Goal: Complete application form

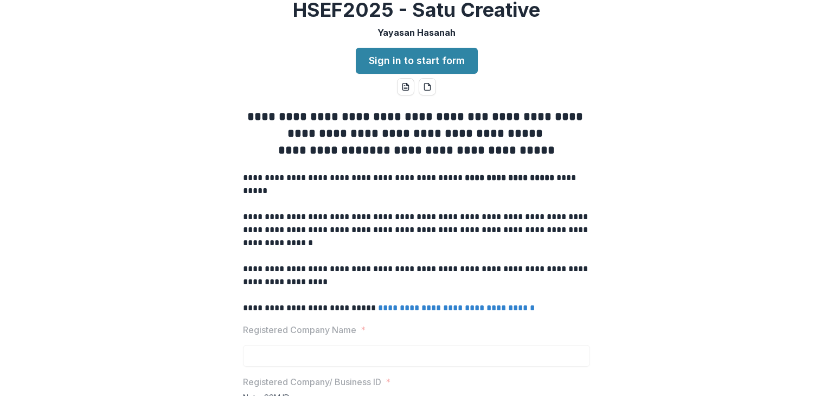
scroll to position [26, 0]
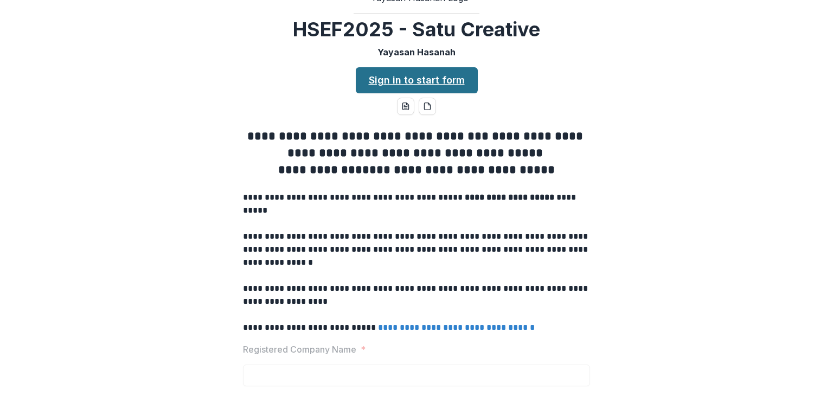
click at [462, 93] on link "Sign in to start form" at bounding box center [417, 80] width 122 height 26
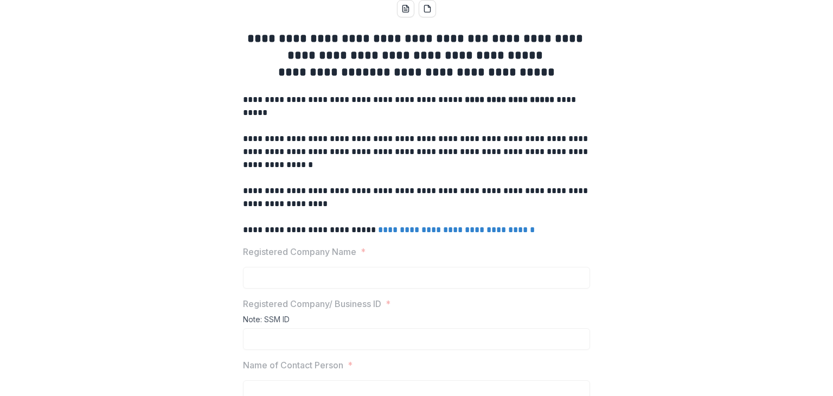
scroll to position [125, 0]
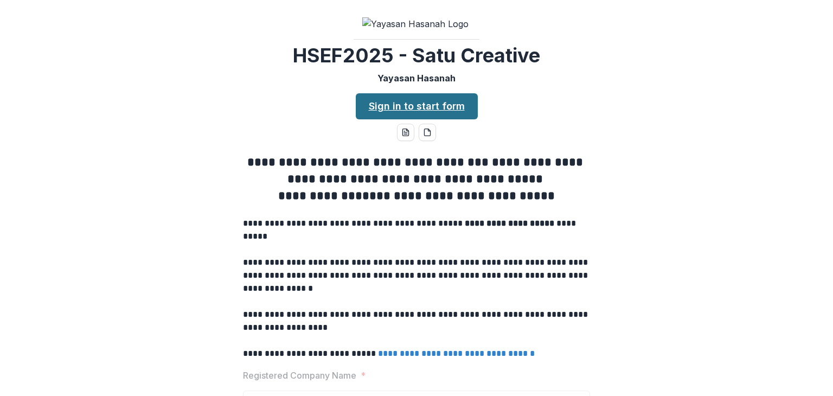
click at [418, 119] on link "Sign in to start form" at bounding box center [417, 106] width 122 height 26
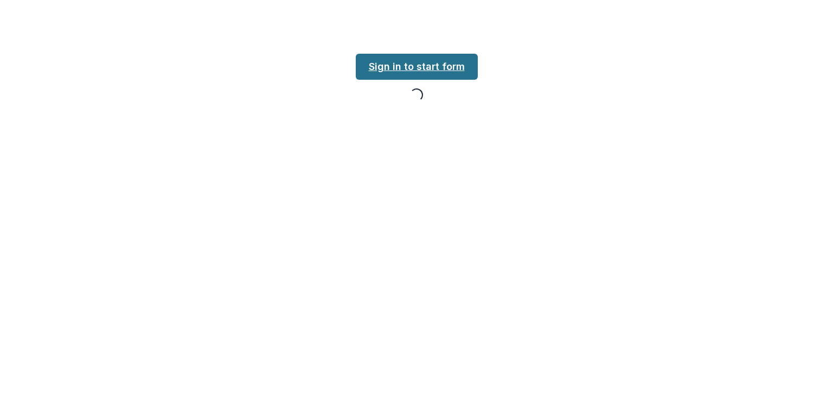
click at [408, 76] on link "Sign in to start form" at bounding box center [417, 67] width 122 height 26
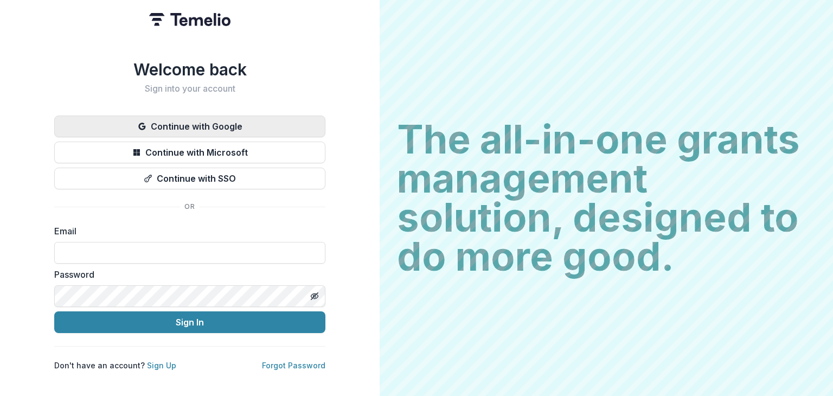
click at [254, 125] on button "Continue with Google" at bounding box center [189, 127] width 271 height 22
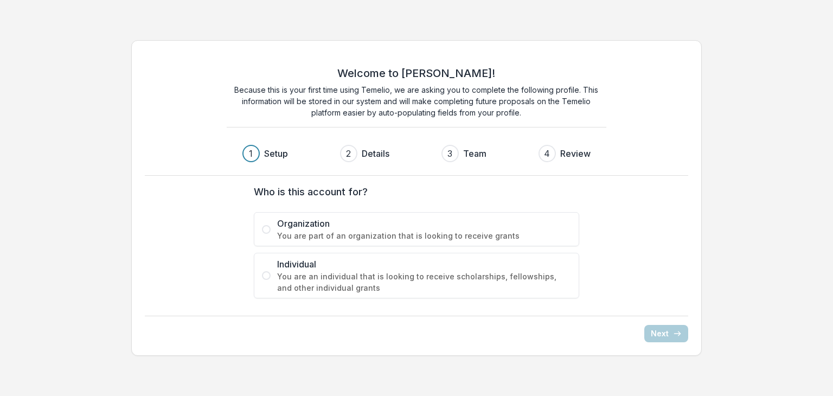
click at [287, 237] on span "You are part of an organization that is looking to receive grants" at bounding box center [424, 235] width 294 height 11
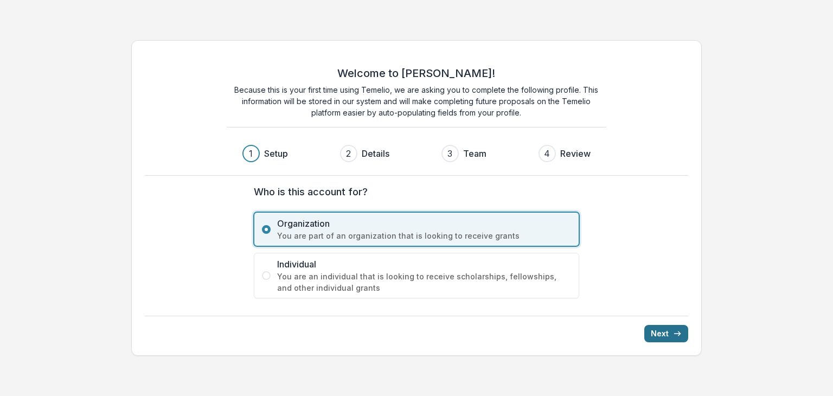
click at [683, 329] on button "Next" at bounding box center [666, 333] width 44 height 17
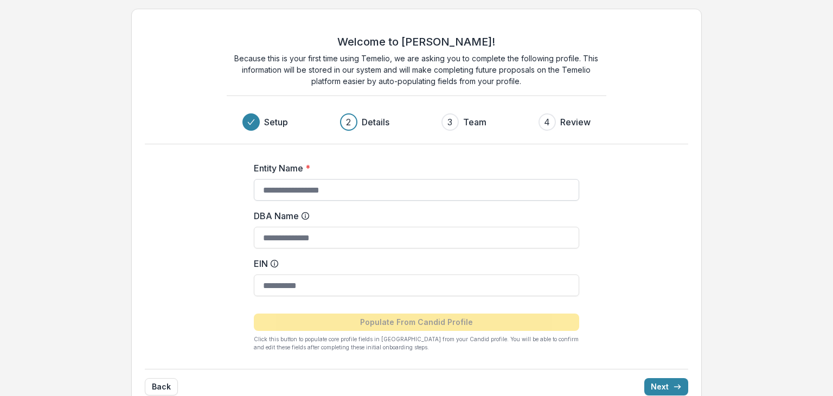
click at [388, 187] on input "Entity Name *" at bounding box center [416, 190] width 325 height 22
click at [363, 233] on input "DBA Name" at bounding box center [416, 238] width 325 height 22
click at [316, 286] on input "EIN" at bounding box center [416, 285] width 325 height 22
click at [462, 126] on div "3 Team" at bounding box center [468, 121] width 54 height 17
click at [291, 240] on input "DBA Name" at bounding box center [416, 238] width 325 height 22
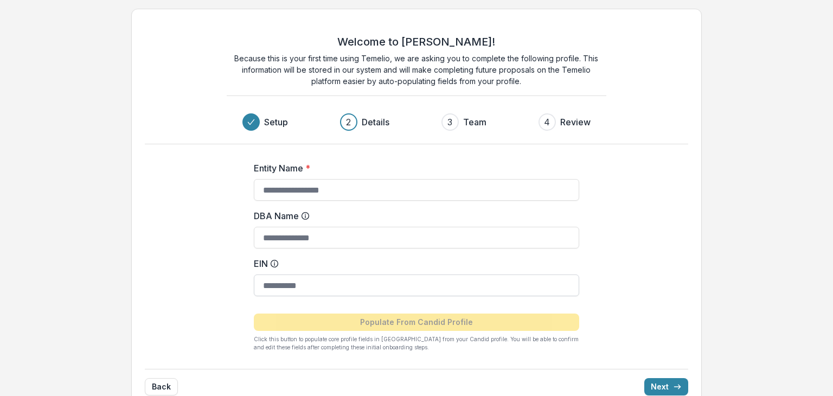
click at [337, 281] on input "EIN" at bounding box center [416, 285] width 325 height 22
click at [317, 198] on input "Entity Name *" at bounding box center [416, 190] width 325 height 22
click at [474, 123] on h3 "Team" at bounding box center [474, 122] width 23 height 13
click at [566, 122] on h3 "Review" at bounding box center [575, 122] width 30 height 13
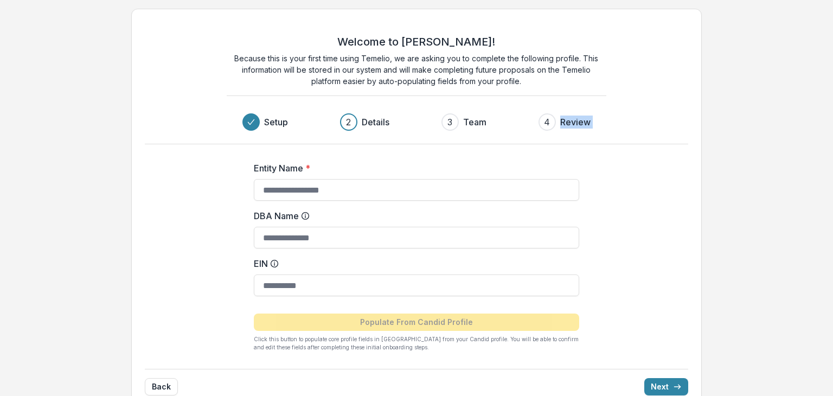
click at [566, 122] on h3 "Review" at bounding box center [575, 122] width 30 height 13
click at [687, 308] on div "Welcome to Temelio! Because this is your first time using Temelio, we are askin…" at bounding box center [416, 209] width 571 height 400
